Goal: Task Accomplishment & Management: Complete application form

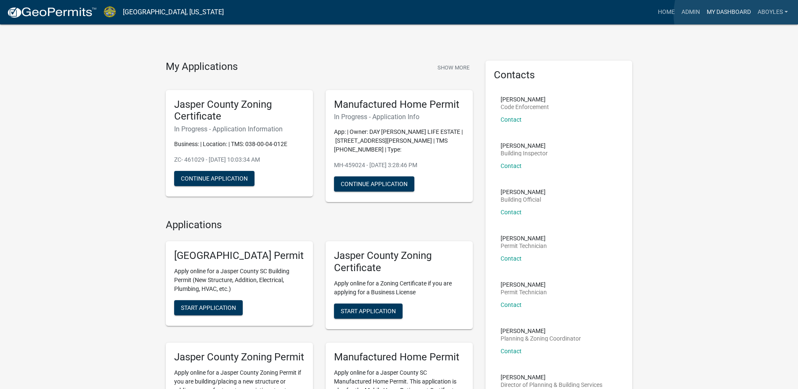
click at [738, 13] on link "My Dashboard" at bounding box center [729, 12] width 51 height 16
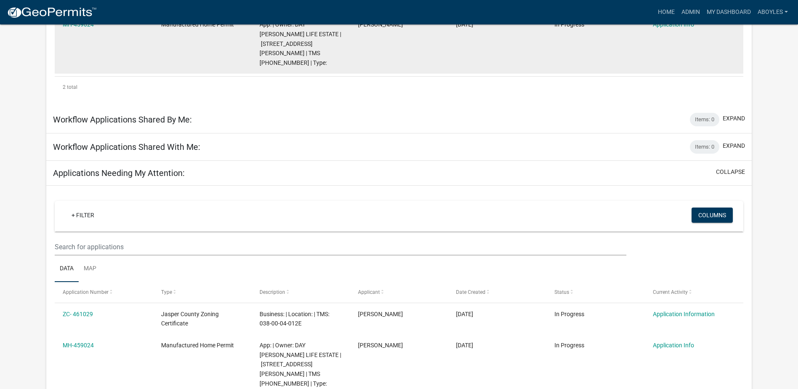
scroll to position [252, 0]
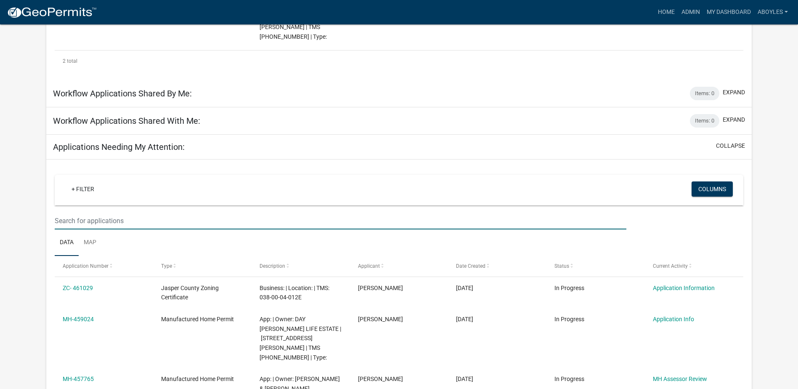
click at [77, 212] on input "text" at bounding box center [341, 220] width 572 height 17
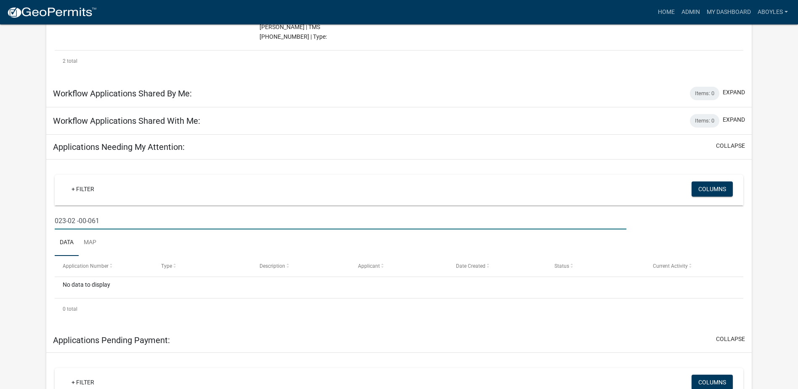
click at [77, 212] on input "023-02 -00-061" at bounding box center [341, 220] width 572 height 17
click at [116, 212] on input "[PHONE_NUMBER]" at bounding box center [341, 220] width 572 height 17
type input "0"
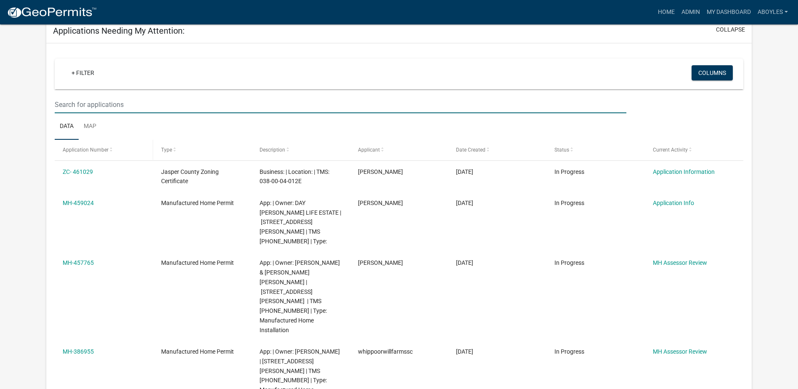
scroll to position [379, 0]
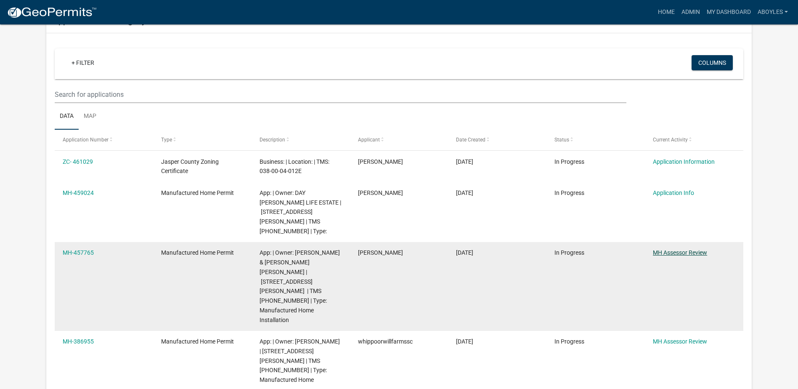
click at [684, 249] on link "MH Assessor Review" at bounding box center [680, 252] width 54 height 7
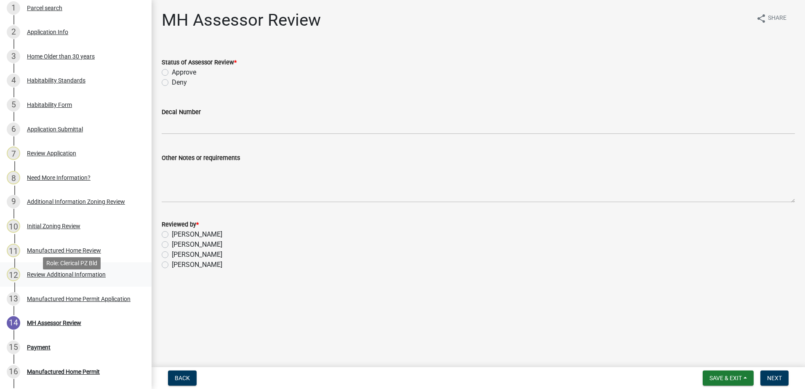
scroll to position [153, 0]
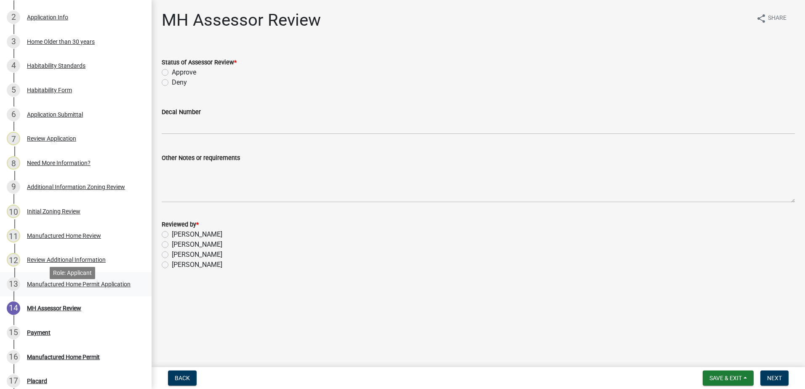
click at [60, 287] on div "Manufactured Home Permit Application" at bounding box center [79, 284] width 104 height 6
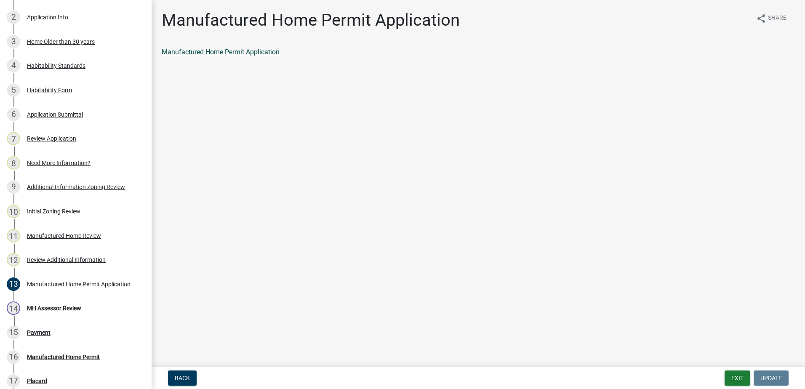
click at [267, 54] on link "Manufactured Home Permit Application" at bounding box center [221, 52] width 118 height 8
click at [53, 263] on div "Review Additional Information" at bounding box center [66, 260] width 79 height 6
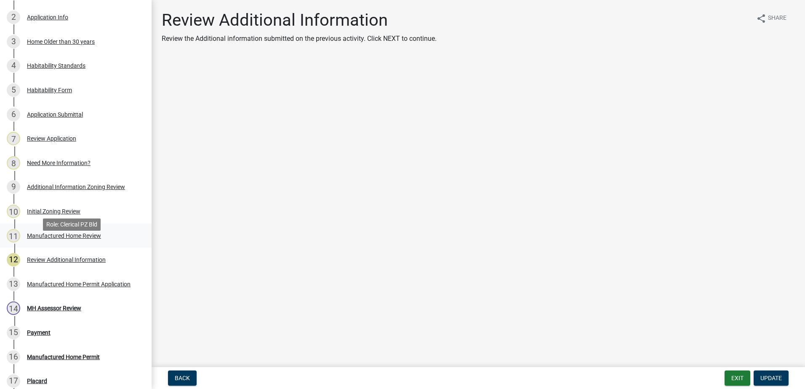
click at [31, 239] on div "Manufactured Home Review" at bounding box center [64, 236] width 74 height 6
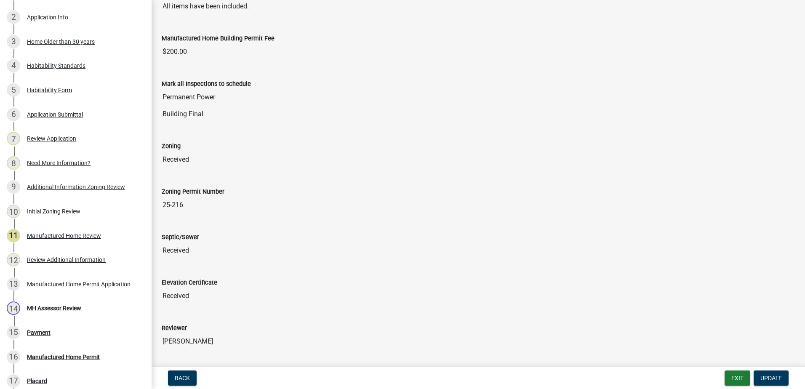
scroll to position [165, 0]
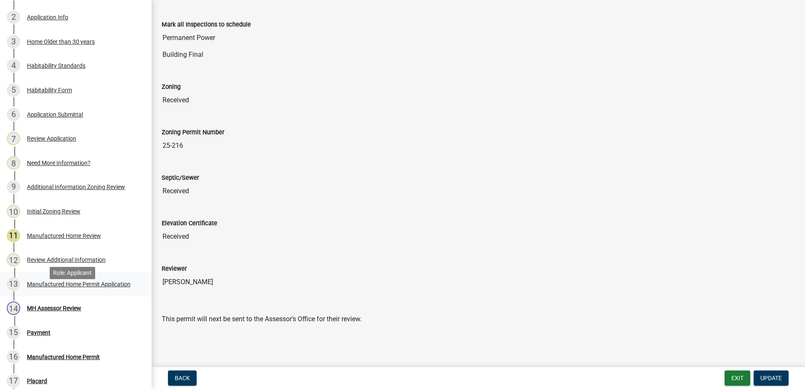
click at [63, 291] on div "13 Manufactured Home Permit Application" at bounding box center [72, 283] width 131 height 13
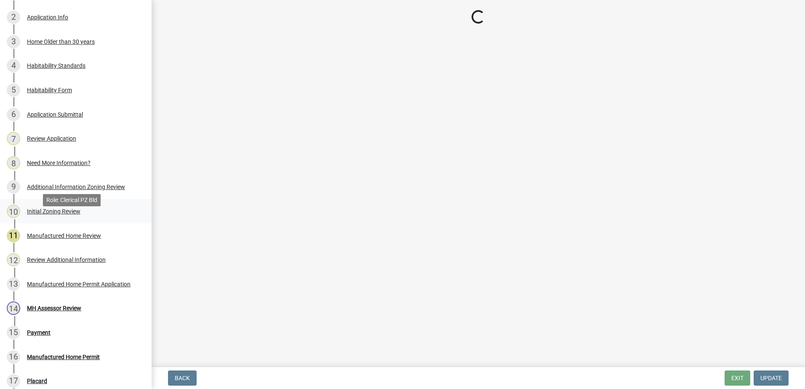
click at [44, 214] on div "Initial Zoning Review" at bounding box center [53, 211] width 53 height 6
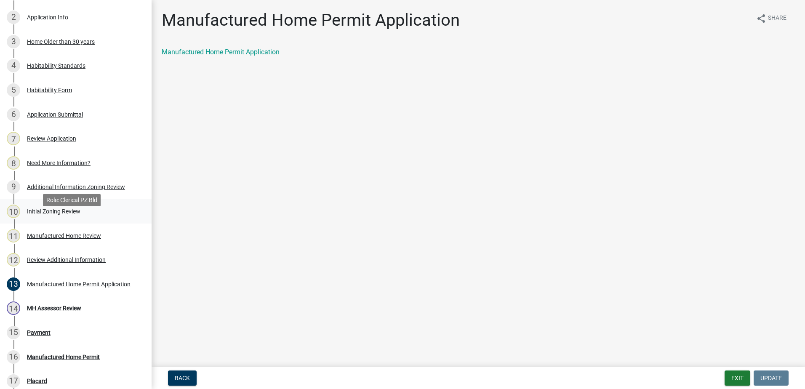
click at [67, 214] on div "Initial Zoning Review" at bounding box center [53, 211] width 53 height 6
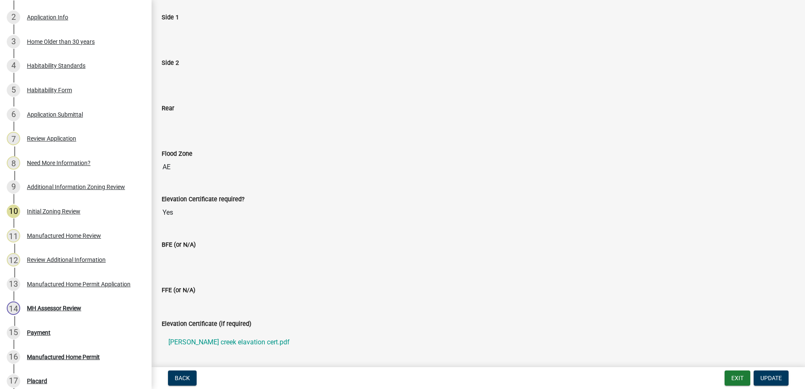
scroll to position [235, 0]
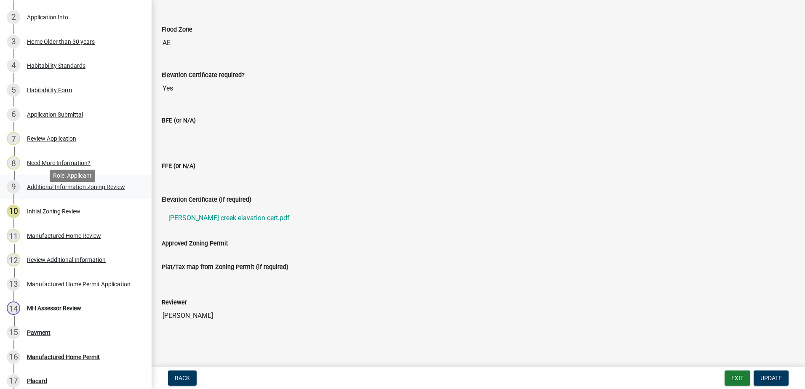
click at [76, 190] on div "Additional Information Zoning Review" at bounding box center [76, 187] width 98 height 6
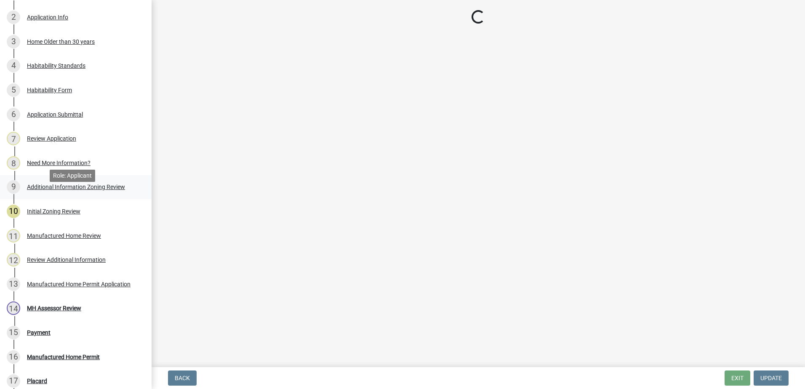
scroll to position [0, 0]
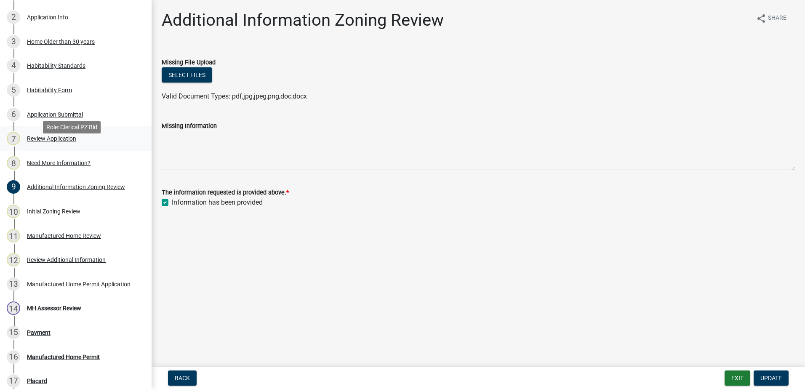
click at [51, 141] on div "Review Application" at bounding box center [51, 138] width 49 height 6
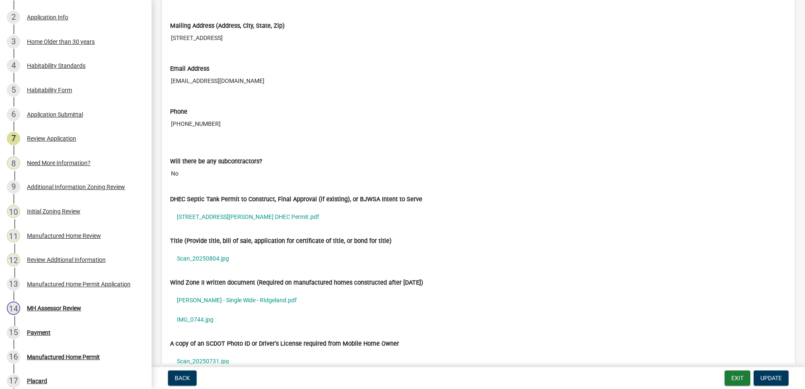
scroll to position [2062, 0]
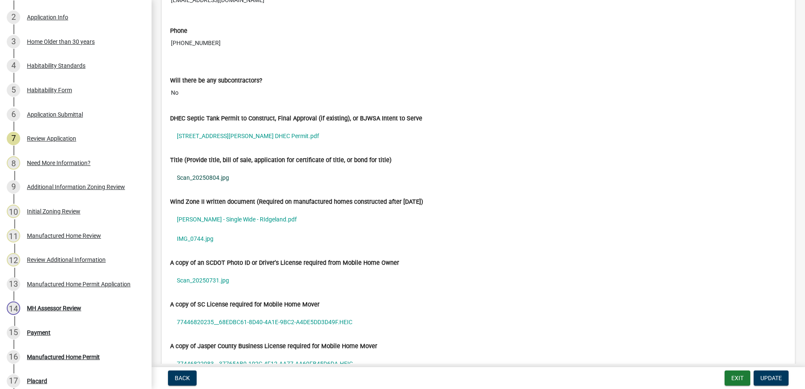
click at [213, 174] on link "Scan_20250804.jpg" at bounding box center [478, 177] width 616 height 19
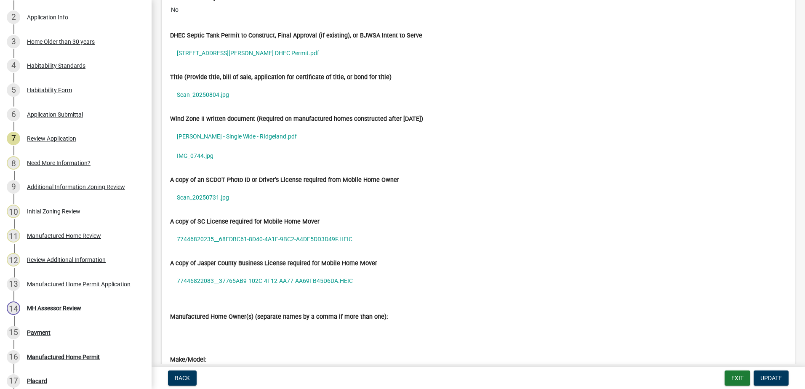
scroll to position [2146, 0]
click at [272, 236] on link "77446820235__68EDBC61-8D40-4A1E-9BC2-A4DE5DD3D49F.HEIC" at bounding box center [478, 237] width 616 height 19
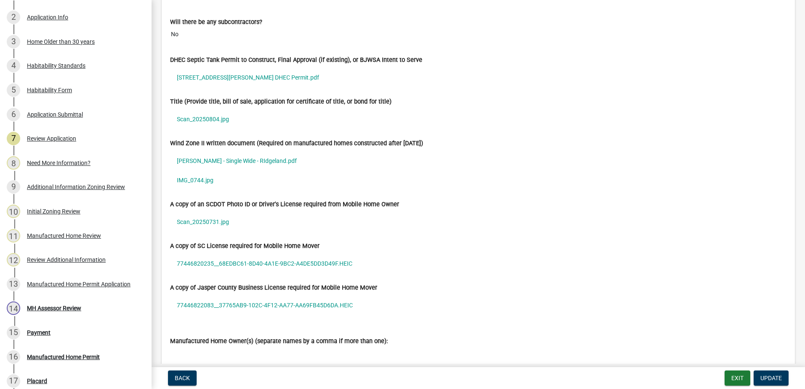
scroll to position [2062, 0]
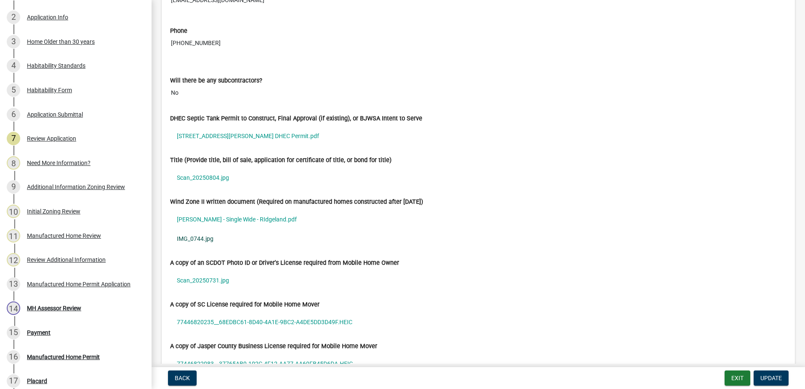
click at [202, 244] on link "IMG_0744.jpg" at bounding box center [478, 238] width 616 height 19
click at [219, 219] on link "[PERSON_NAME] - Single Wide - RIdgeland.pdf" at bounding box center [478, 219] width 616 height 19
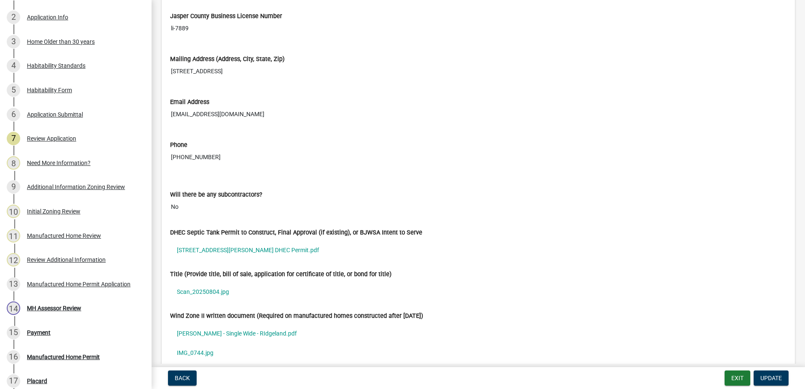
scroll to position [1936, 0]
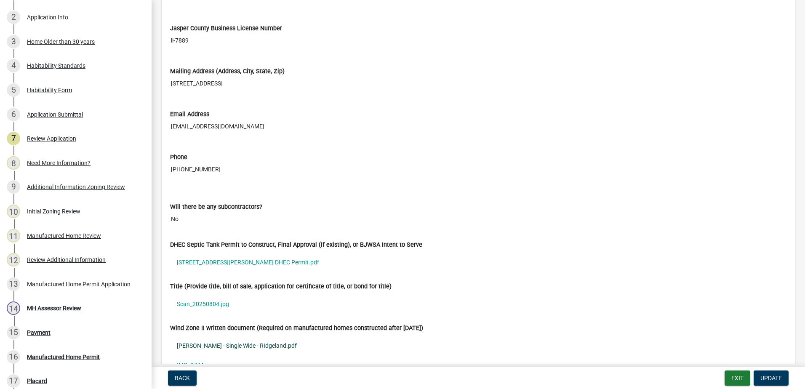
click at [242, 345] on link "[PERSON_NAME] - Single Wide - RIdgeland.pdf" at bounding box center [478, 345] width 616 height 19
click at [62, 311] on div "MH Assessor Review" at bounding box center [54, 308] width 54 height 6
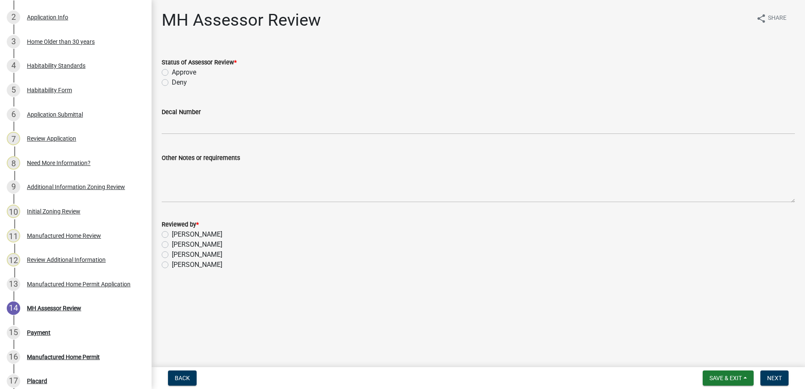
click at [172, 72] on label "Approve" at bounding box center [184, 72] width 24 height 10
click at [172, 72] on input "Approve" at bounding box center [174, 69] width 5 height 5
radio input "true"
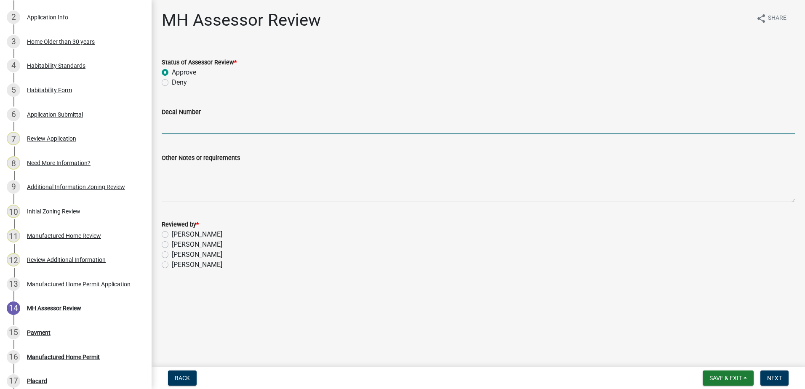
click at [246, 128] on input "Decal Number" at bounding box center [478, 125] width 633 height 17
type input "10513"
click at [172, 234] on label "[PERSON_NAME]" at bounding box center [197, 234] width 50 height 10
click at [172, 234] on input "[PERSON_NAME]" at bounding box center [174, 231] width 5 height 5
radio input "true"
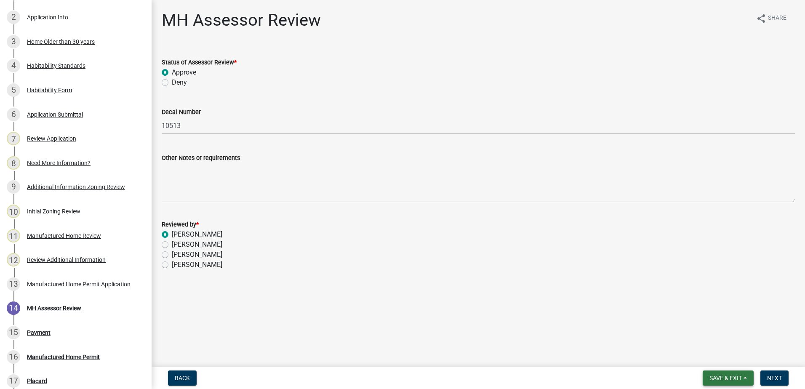
click at [725, 380] on span "Save & Exit" at bounding box center [725, 378] width 32 height 7
click at [580, 319] on main "MH Assessor Review share Share Status of Assessor Review * Approve Deny Decal N…" at bounding box center [477, 182] width 653 height 364
click at [728, 378] on span "Save & Exit" at bounding box center [725, 378] width 32 height 7
click at [709, 335] on button "Save" at bounding box center [719, 336] width 67 height 20
